Goal: Communication & Community: Share content

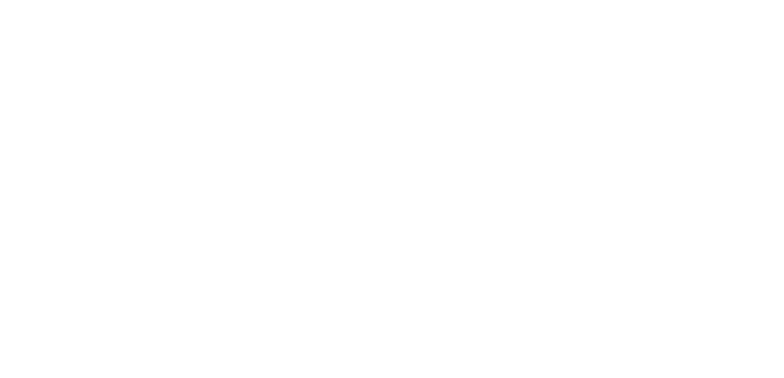
select select
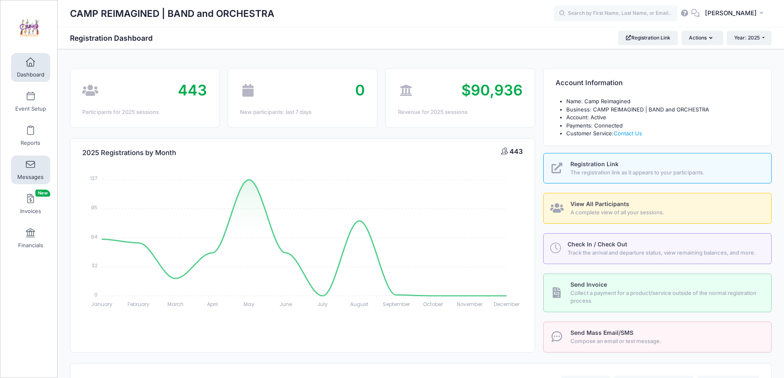
click at [32, 171] on link "Messages" at bounding box center [30, 170] width 39 height 29
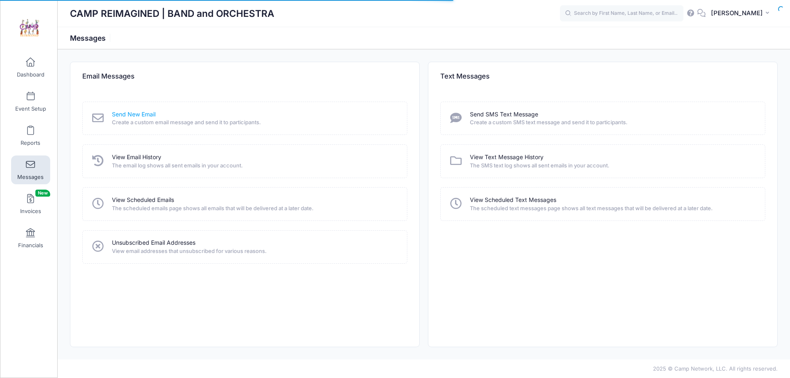
click at [136, 114] on link "Send New Email" at bounding box center [134, 114] width 44 height 9
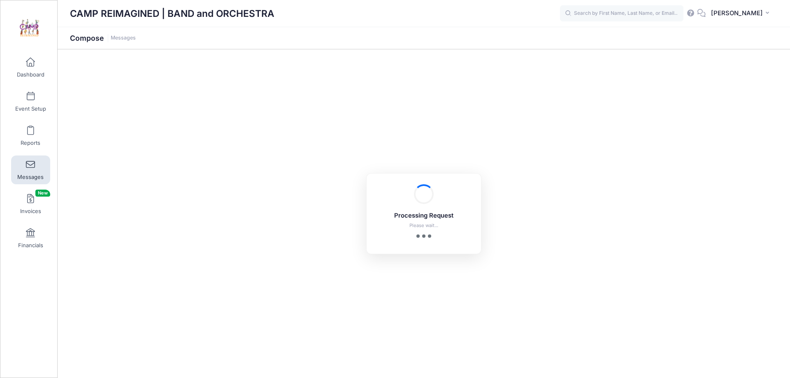
select select "2025"
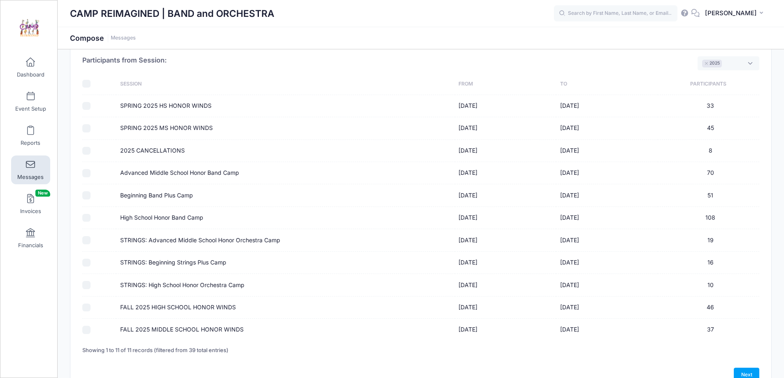
scroll to position [85, 0]
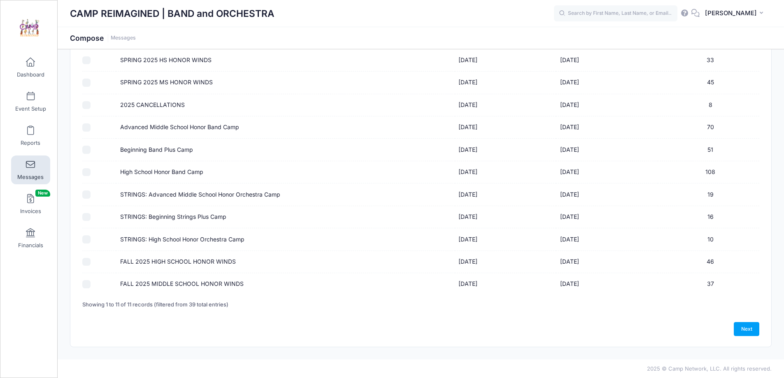
click at [90, 262] on input "FALL 2025 HIGH SCHOOL HONOR WINDS" at bounding box center [86, 262] width 8 height 8
checkbox input "true"
click at [754, 330] on link "Next" at bounding box center [747, 329] width 26 height 14
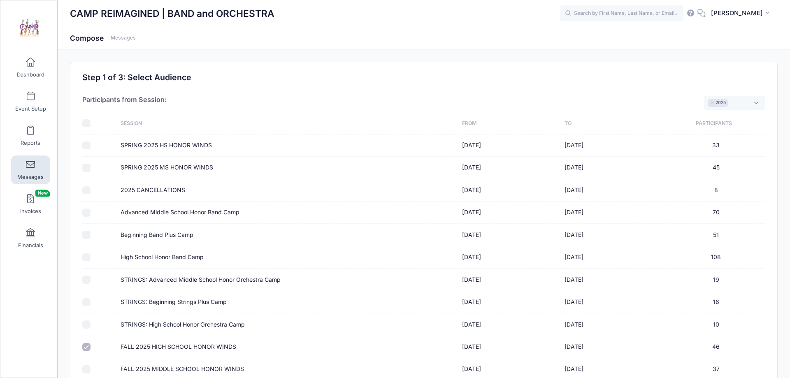
select select "50"
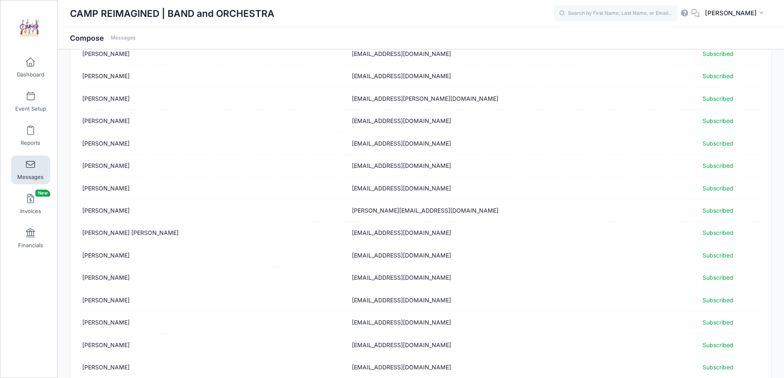
scroll to position [955, 0]
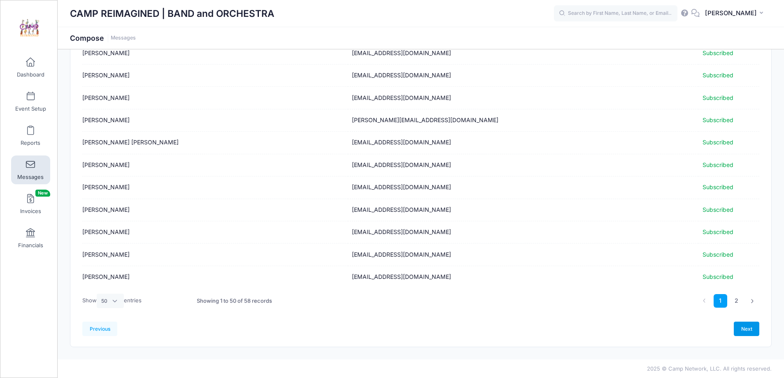
click at [751, 331] on link "Next" at bounding box center [747, 329] width 26 height 14
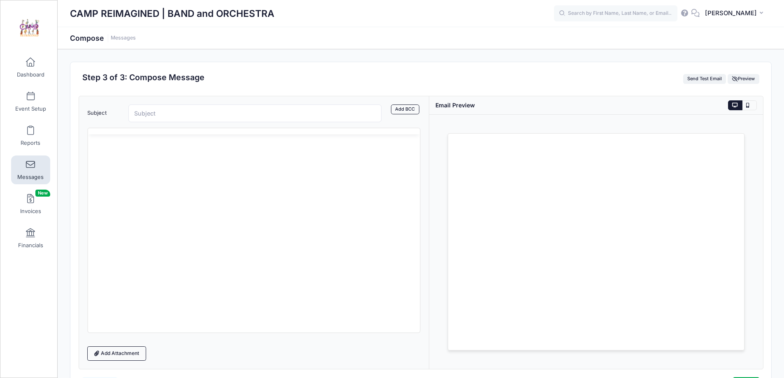
scroll to position [0, 0]
click at [235, 112] on input "Subject" at bounding box center [255, 114] width 254 height 18
type input "Honor Winds: Additional Music"
click at [228, 177] on p "Rich Text Area. Press ALT-0 for help." at bounding box center [253, 175] width 319 height 9
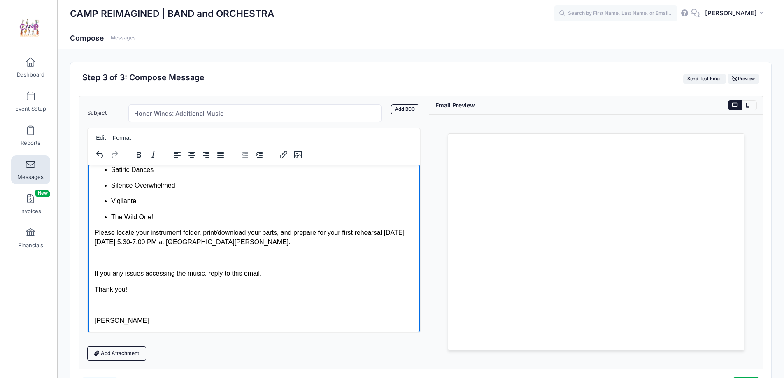
scroll to position [132, 0]
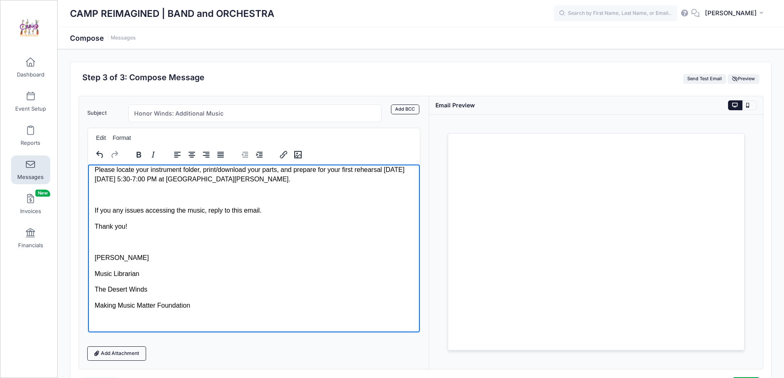
click at [147, 266] on body "Dear Musicians, Additional music has been added to your folders: Honor Winds Cy…" at bounding box center [253, 182] width 319 height 287
click at [131, 135] on button "Format" at bounding box center [121, 138] width 25 height 12
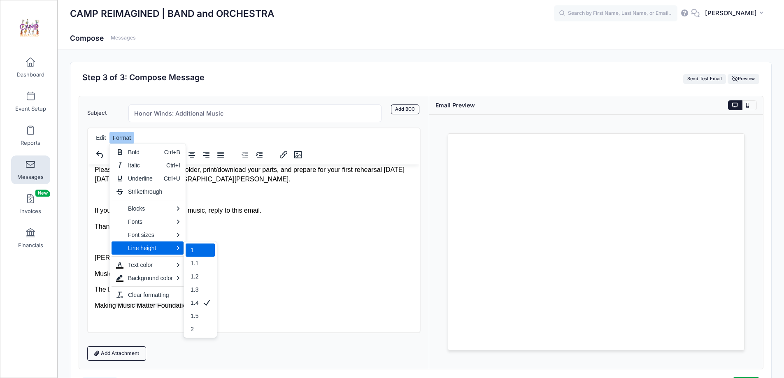
click at [312, 283] on body "Dear Musicians, Additional music has been added to your folders: Honor Winds Cy…" at bounding box center [253, 182] width 319 height 287
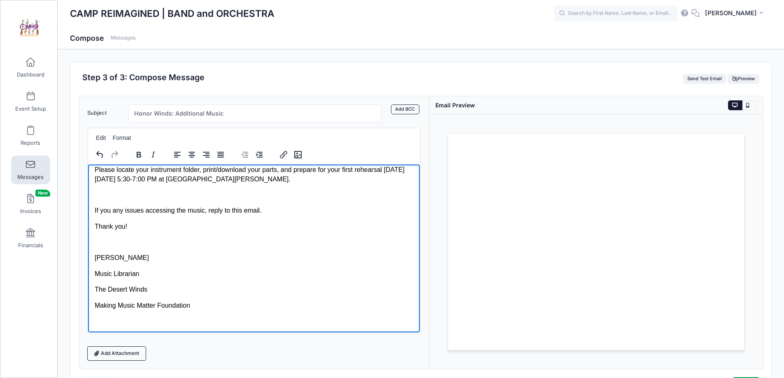
click at [207, 303] on p "Making Music Matter Foundation" at bounding box center [253, 305] width 319 height 9
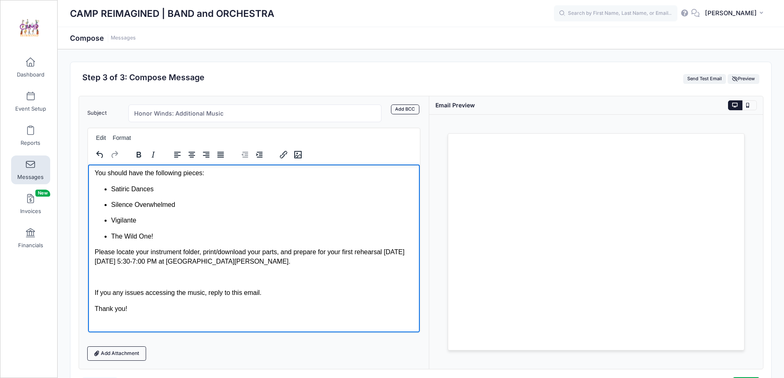
scroll to position [0, 0]
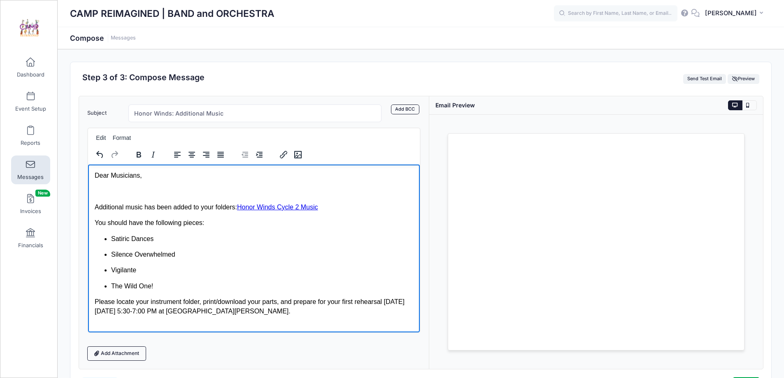
click at [93, 175] on html "Dear Musicians, Additional music has been added to your folders: Honor Winds Cy…" at bounding box center [254, 314] width 332 height 300
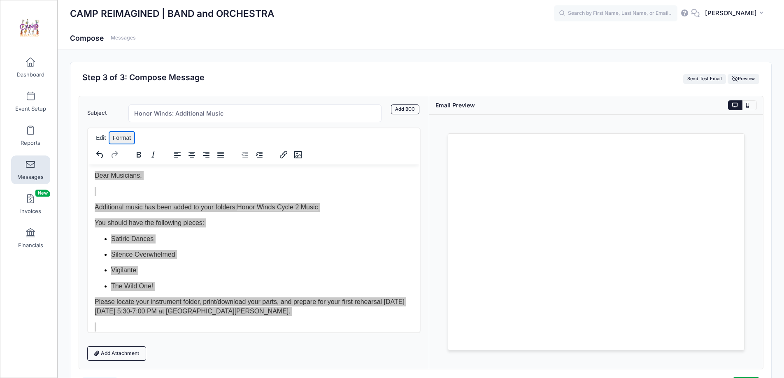
click at [120, 137] on button "Format" at bounding box center [121, 138] width 25 height 12
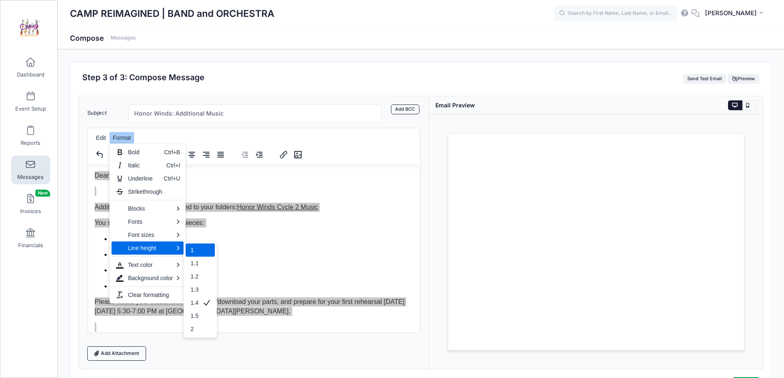
click at [198, 253] on div "1" at bounding box center [195, 250] width 8 height 10
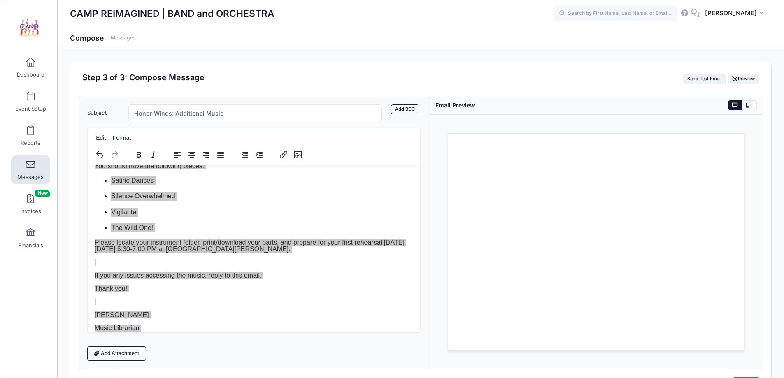
scroll to position [93, 0]
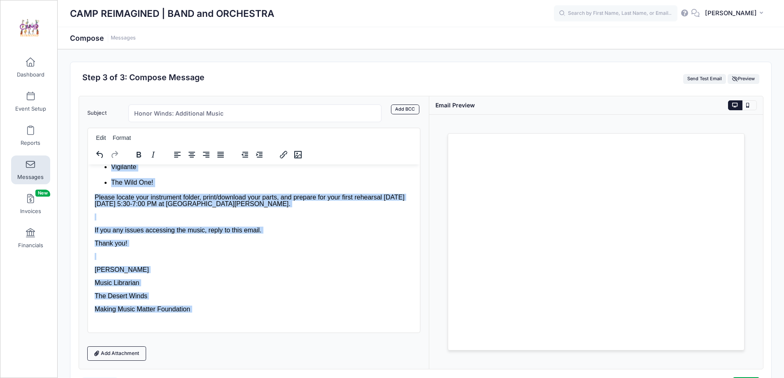
click at [205, 309] on p "Making Music Matter Foundation" at bounding box center [253, 309] width 319 height 7
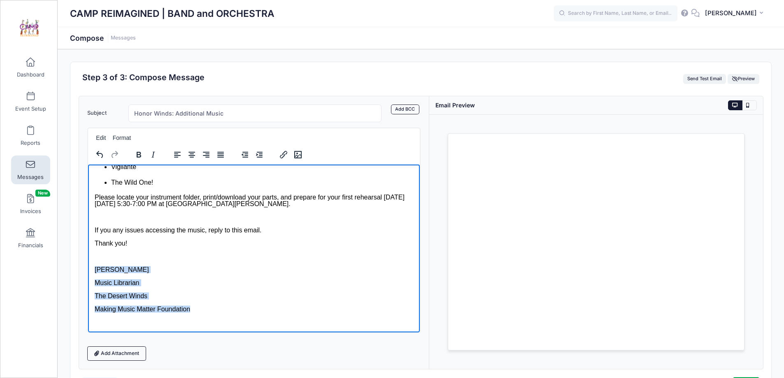
drag, startPoint x: 203, startPoint y: 310, endPoint x: 100, endPoint y: 272, distance: 110.2
click at [95, 271] on body "Dear Musicians, Additional music has been added to your folders: Honor Winds Cy…" at bounding box center [253, 202] width 319 height 248
click at [127, 137] on button "Format" at bounding box center [121, 138] width 25 height 12
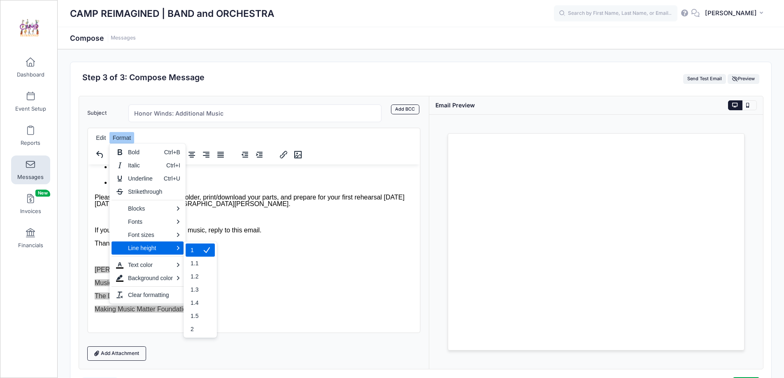
click at [205, 247] on icon "1" at bounding box center [207, 250] width 10 height 10
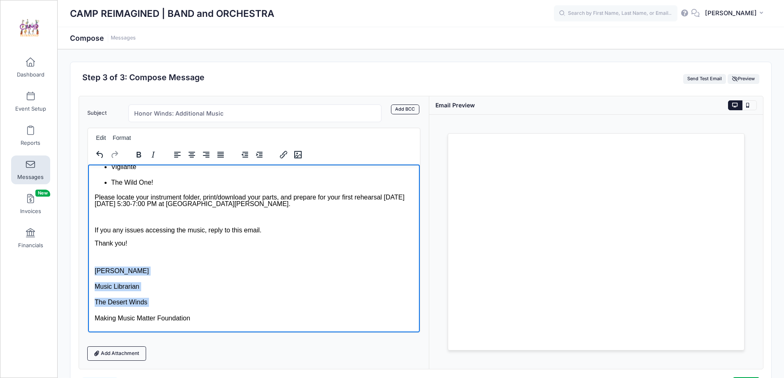
click at [214, 286] on p "Music Librarian" at bounding box center [253, 286] width 319 height 9
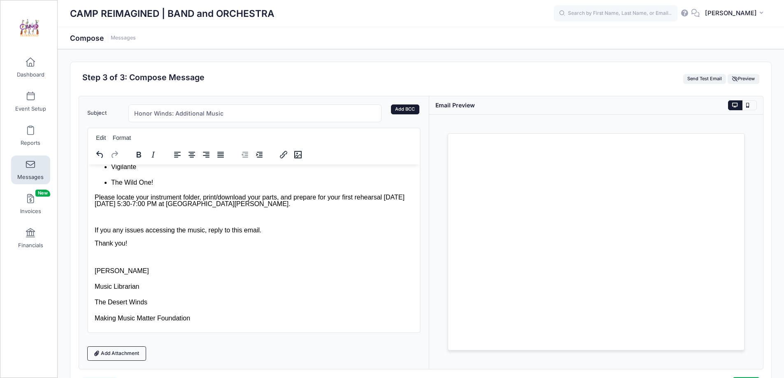
click at [410, 111] on link "Add BCC" at bounding box center [405, 110] width 28 height 10
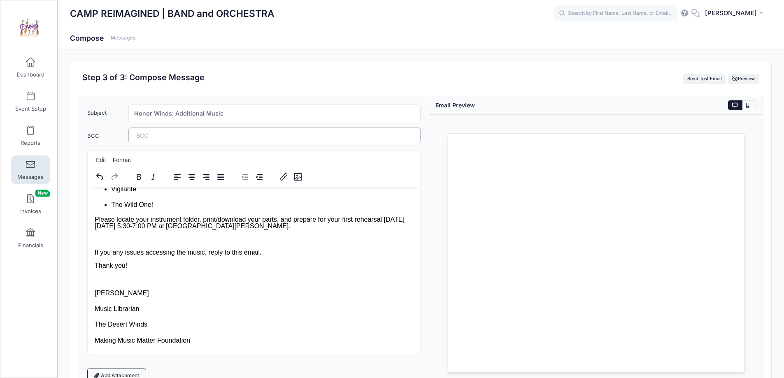
click at [305, 137] on tags "​" at bounding box center [274, 136] width 293 height 16
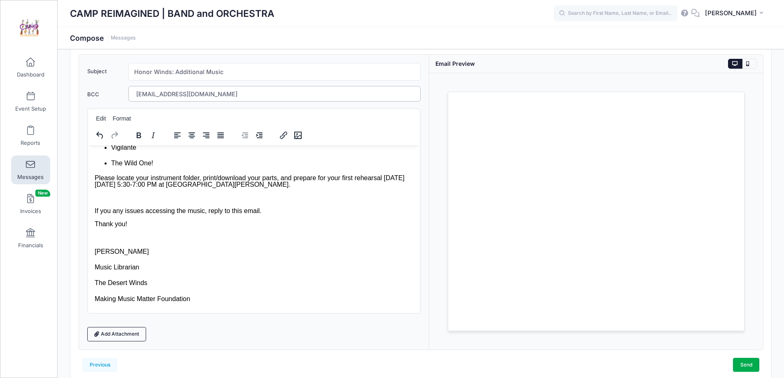
scroll to position [78, 0]
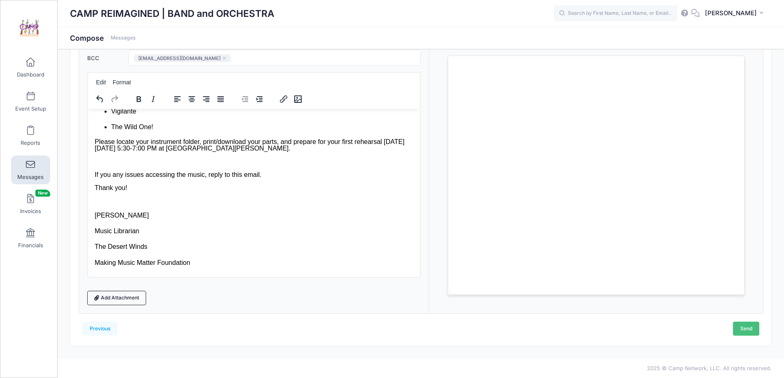
click at [745, 329] on link "Send" at bounding box center [746, 329] width 26 height 14
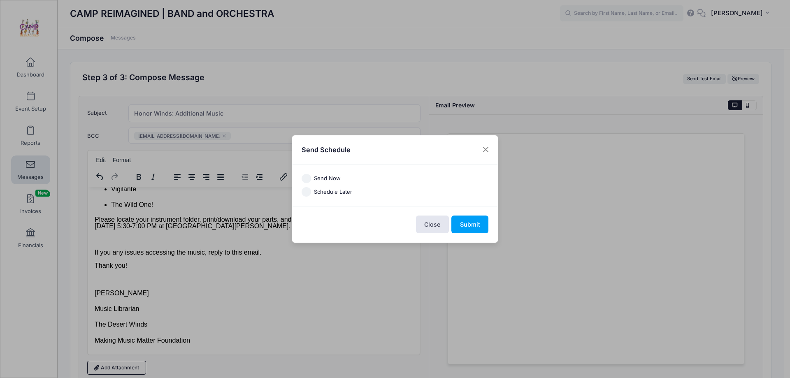
click at [332, 189] on label "Schedule Later" at bounding box center [333, 192] width 38 height 8
click at [311, 189] on input "Schedule Later" at bounding box center [306, 191] width 9 height 9
radio input "true"
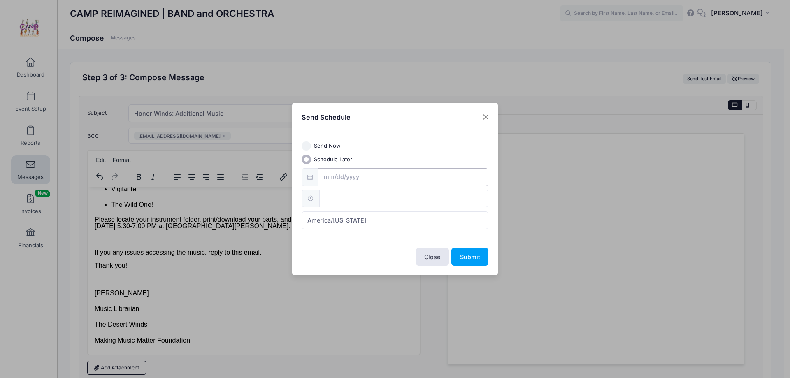
click at [345, 180] on input "text" at bounding box center [403, 177] width 171 height 18
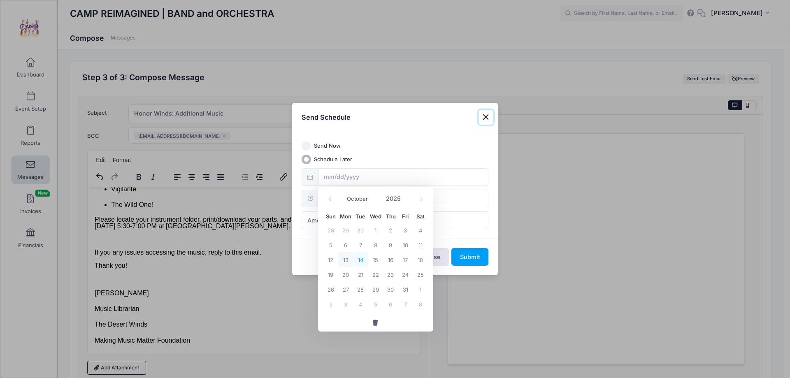
click at [360, 261] on span "14" at bounding box center [360, 259] width 15 height 15
type input "10/14/2025"
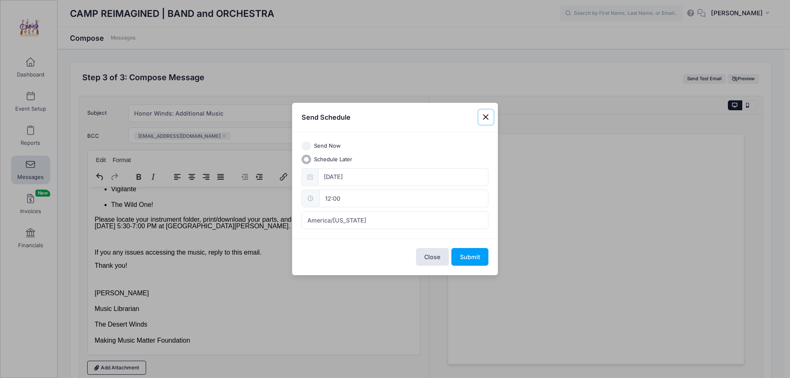
click at [361, 200] on input "12:00" at bounding box center [403, 199] width 169 height 18
click at [339, 217] on input "12" at bounding box center [342, 217] width 46 height 16
click at [340, 217] on input "12" at bounding box center [342, 217] width 46 height 16
click at [341, 217] on input "12" at bounding box center [342, 217] width 46 height 16
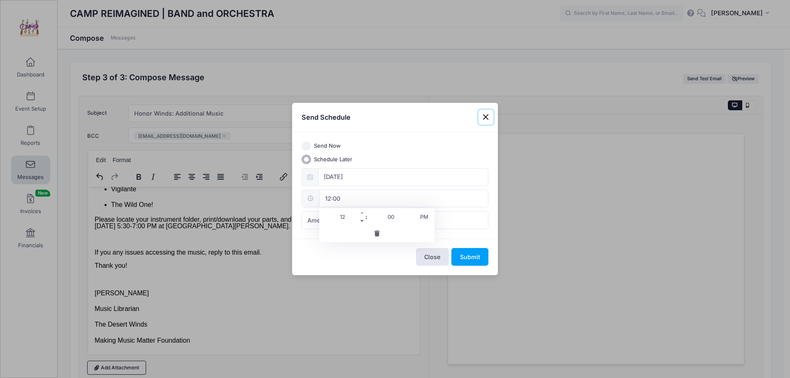
click at [362, 219] on span at bounding box center [363, 221] width 6 height 8
type input "11:00"
type input "11"
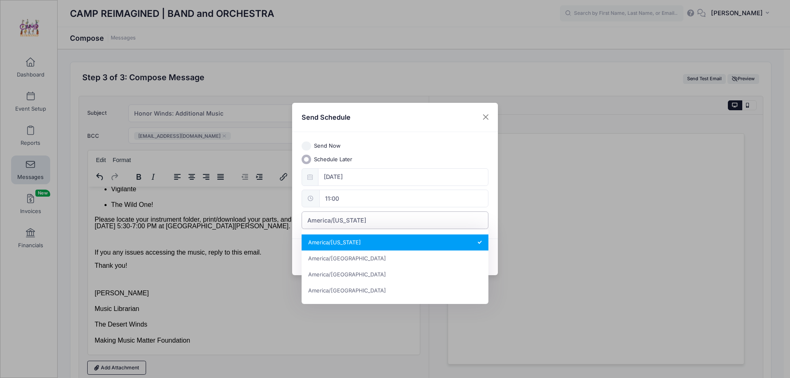
click at [471, 227] on span "America/[US_STATE]" at bounding box center [395, 221] width 187 height 18
select select "America/Los_Angeles"
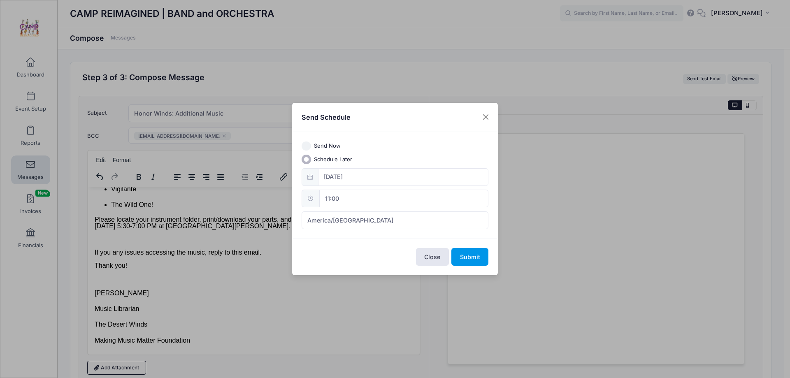
click at [478, 259] on button "Submit" at bounding box center [470, 257] width 37 height 18
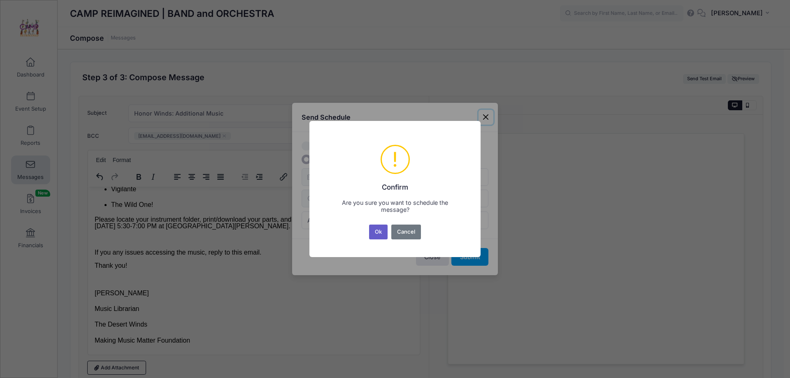
click at [378, 234] on button "Ok" at bounding box center [378, 232] width 19 height 15
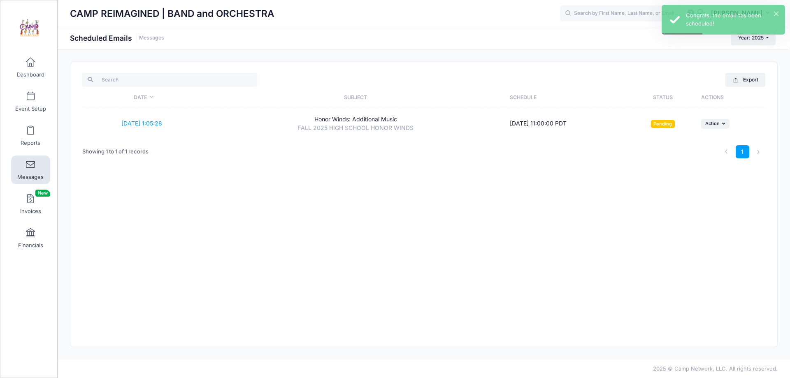
click at [30, 170] on link "Messages" at bounding box center [30, 170] width 39 height 29
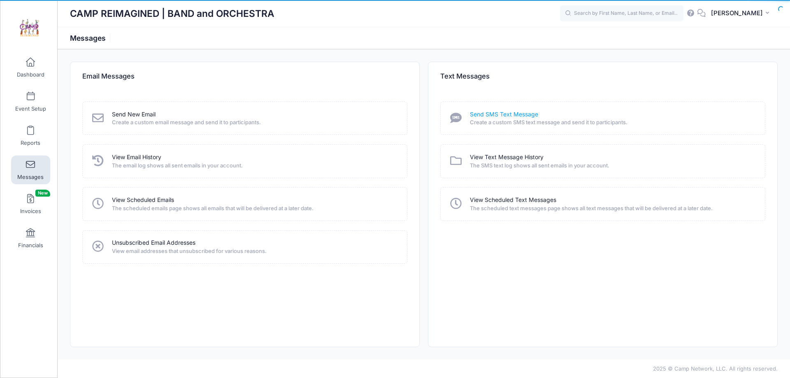
click at [505, 115] on link "Send SMS Text Message" at bounding box center [504, 114] width 68 height 9
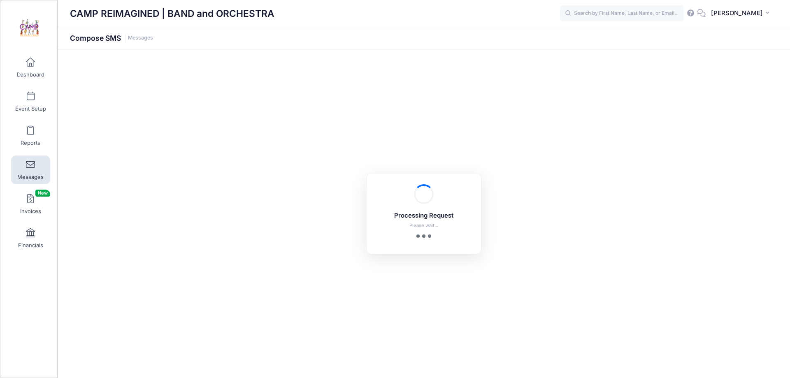
select select "2025"
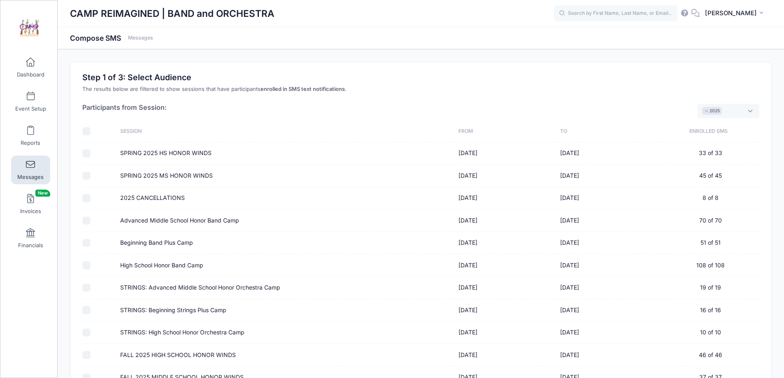
scroll to position [93, 0]
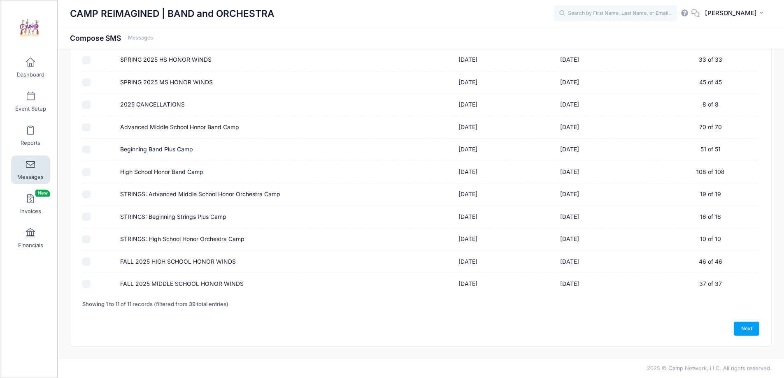
click at [87, 263] on input "FALL 2025 HIGH SCHOOL HONOR WINDS" at bounding box center [86, 262] width 8 height 8
checkbox input "true"
click at [754, 324] on link "Next" at bounding box center [747, 329] width 26 height 14
select select "50"
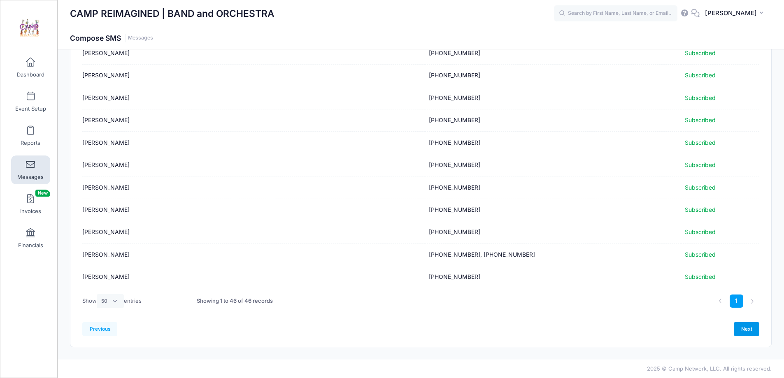
click at [742, 326] on link "Next" at bounding box center [747, 329] width 26 height 14
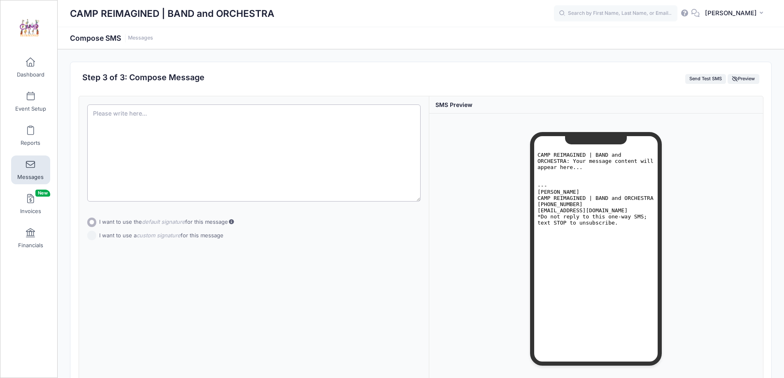
click at [258, 124] on textarea at bounding box center [254, 153] width 334 height 97
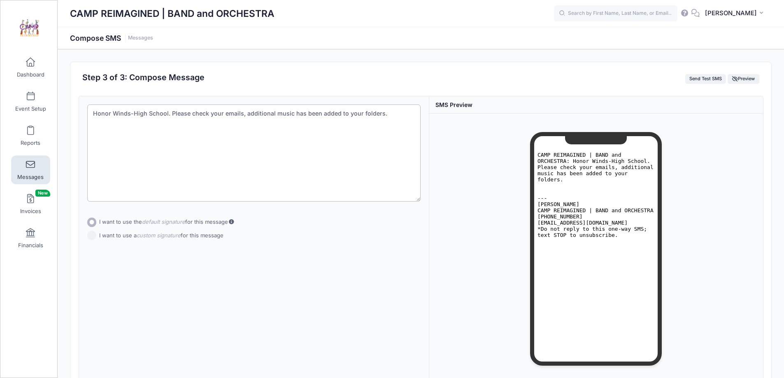
type textarea "Honor Winds-High School. Please check your emails, additional music has been ad…"
click at [89, 238] on div "Subject Add CC Add BCC CC ​ BCC ​ Honor Winds-High School. Please check your em…" at bounding box center [254, 240] width 351 height 288
click at [90, 228] on input "I want to use a custom signature for this message" at bounding box center [91, 227] width 9 height 9
radio input "true"
click at [142, 248] on textarea at bounding box center [254, 255] width 334 height 35
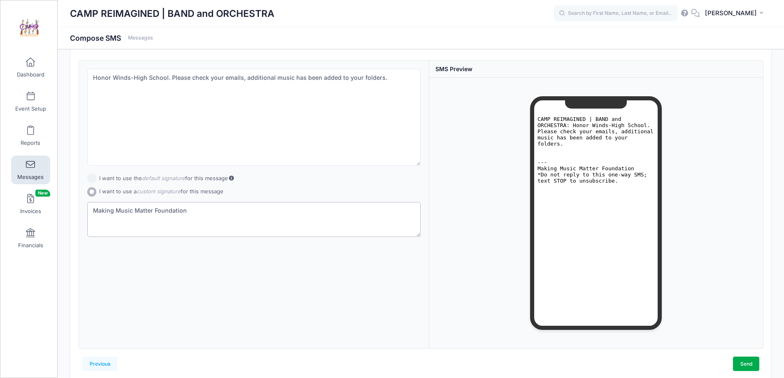
scroll to position [71, 0]
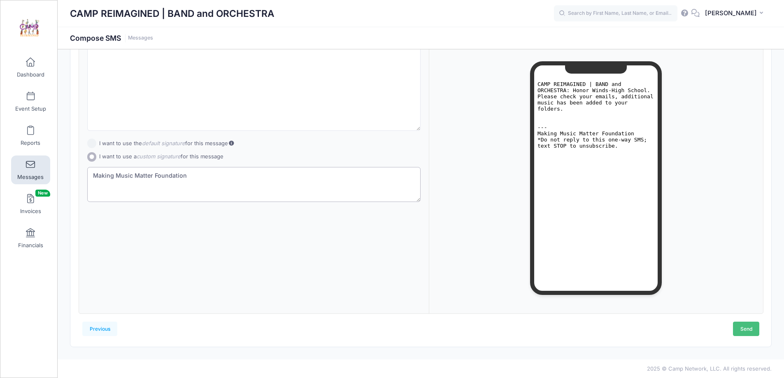
type textarea "Making Music Matter Foundation"
click at [742, 328] on link "Send" at bounding box center [746, 329] width 26 height 14
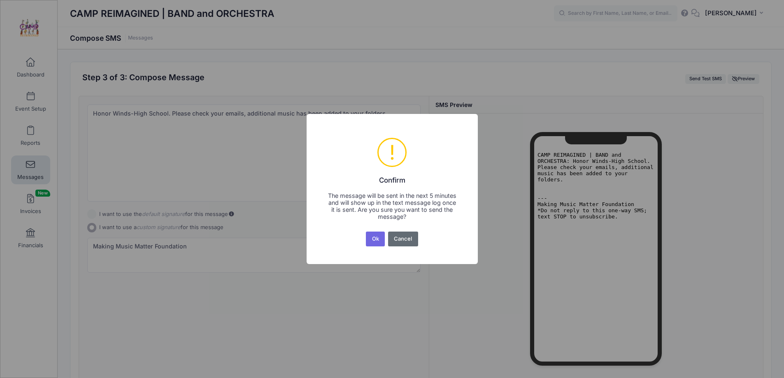
click at [403, 241] on button "Cancel" at bounding box center [403, 239] width 30 height 15
